Goal: Information Seeking & Learning: Understand process/instructions

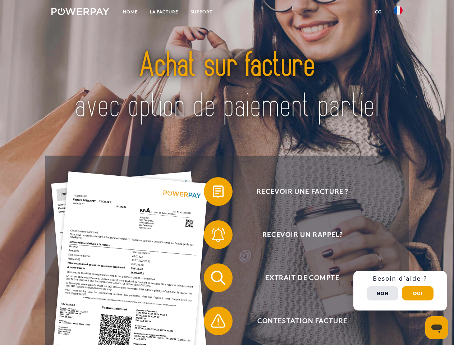
click at [80, 13] on img at bounding box center [80, 11] width 58 height 7
click at [399, 13] on img at bounding box center [398, 10] width 9 height 9
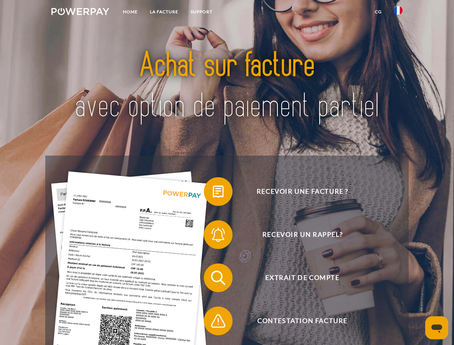
click at [378, 12] on link "CG" at bounding box center [378, 11] width 19 height 13
click at [213, 193] on span at bounding box center [208, 192] width 36 height 36
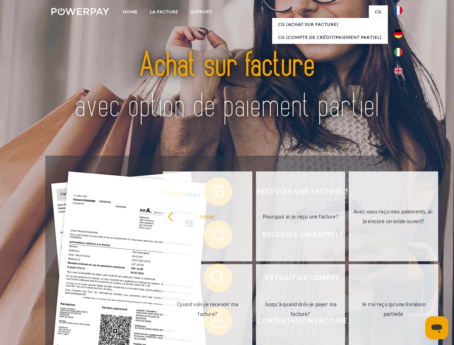
click at [213, 236] on div "Recevoir une facture ? Recevoir un rappel? Extrait de compte retour" at bounding box center [226, 300] width 363 height 288
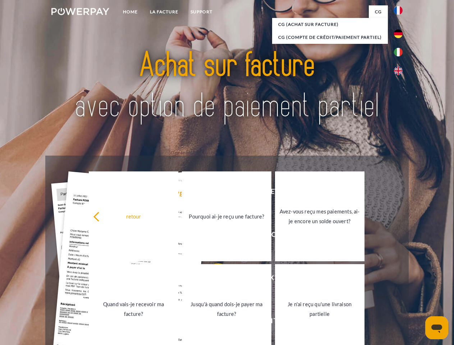
click at [213, 280] on link "Jusqu'à quand dois-je payer ma facture?" at bounding box center [227, 309] width 90 height 90
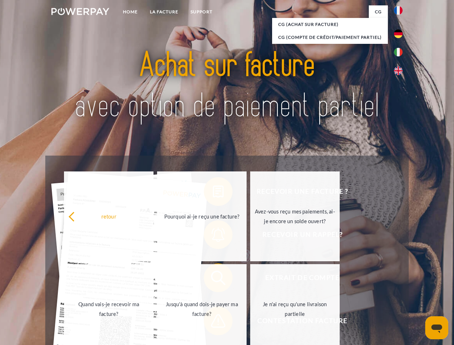
click at [213, 323] on span at bounding box center [208, 321] width 36 height 36
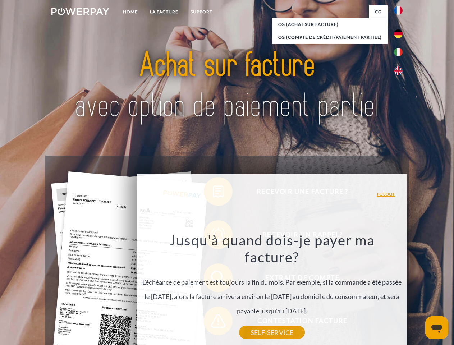
click at [400, 291] on div "Recevoir une facture ? Recevoir un rappel? Extrait de compte retour" at bounding box center [226, 300] width 363 height 288
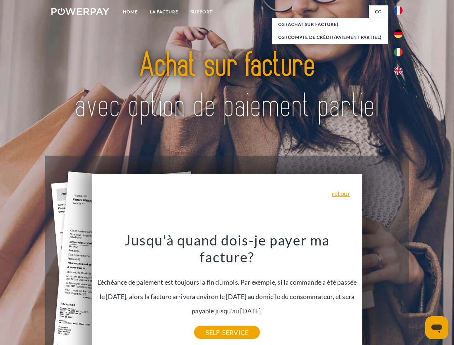
click at [383, 293] on span "Extrait de compte" at bounding box center [302, 278] width 176 height 29
click at [418, 294] on header "Home LA FACTURE Support" at bounding box center [227, 248] width 454 height 497
